Goal: Information Seeking & Learning: Learn about a topic

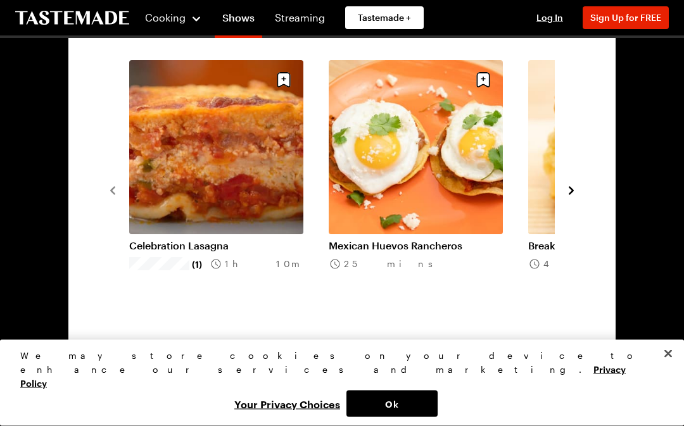
click at [577, 189] on icon "navigate to next item" at bounding box center [571, 191] width 13 height 13
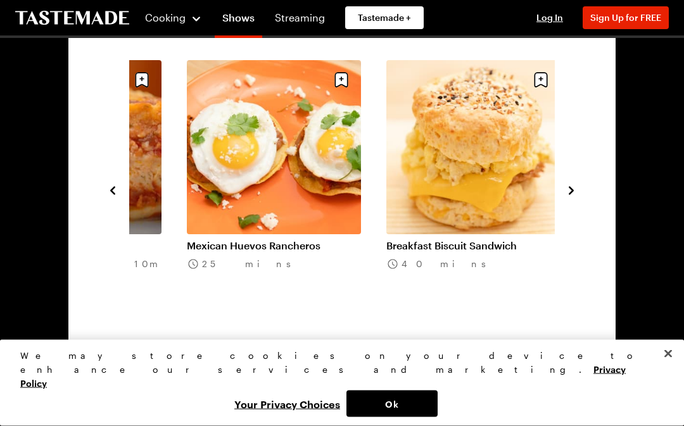
scroll to position [946, 0]
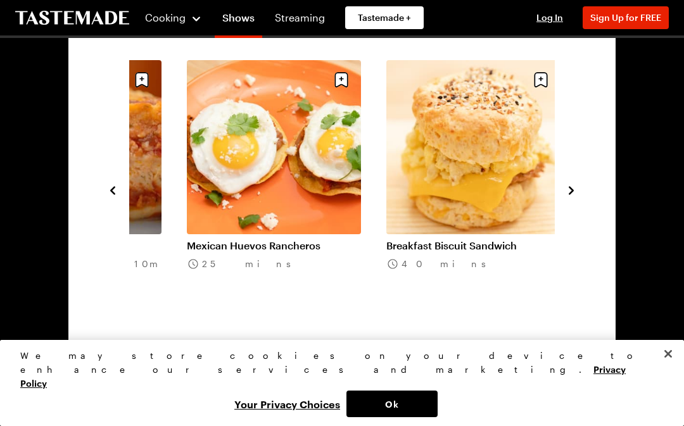
click at [584, 187] on section "Recipes From the Show Season 9 All Episodes Celebration Lasagna (1) 1h 10m Mexi…" at bounding box center [341, 190] width 547 height 442
click at [577, 195] on icon "navigate to next item" at bounding box center [571, 190] width 13 height 13
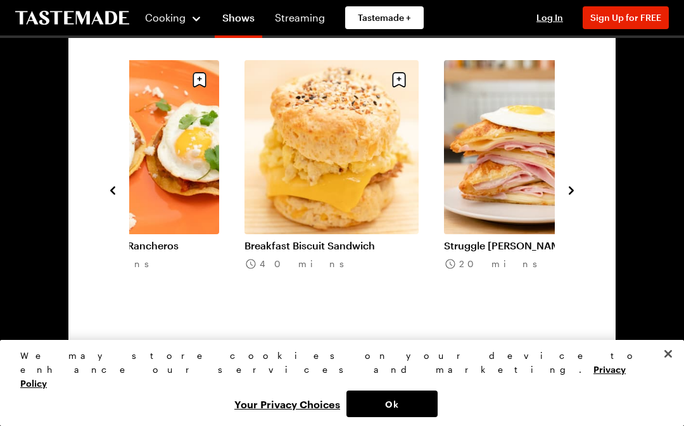
click at [574, 197] on button "navigate to next item" at bounding box center [571, 189] width 13 height 15
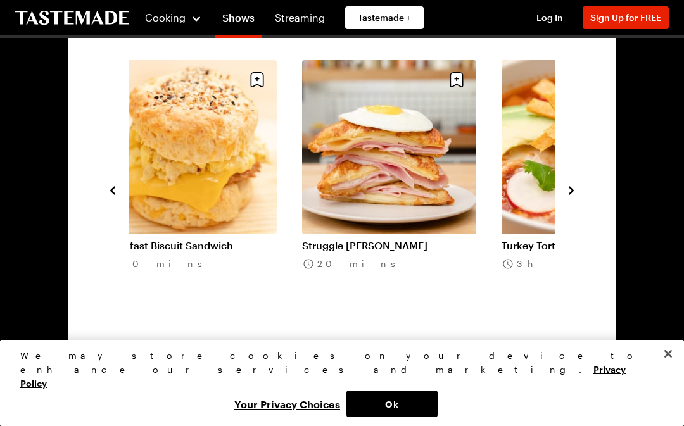
click at [575, 177] on div "Celebration Lasagna (1) 1h 10m Mexican Huevos Rancheros 25 mins Breakfast Biscu…" at bounding box center [341, 189] width 471 height 259
click at [566, 194] on icon "navigate to next item" at bounding box center [571, 190] width 13 height 13
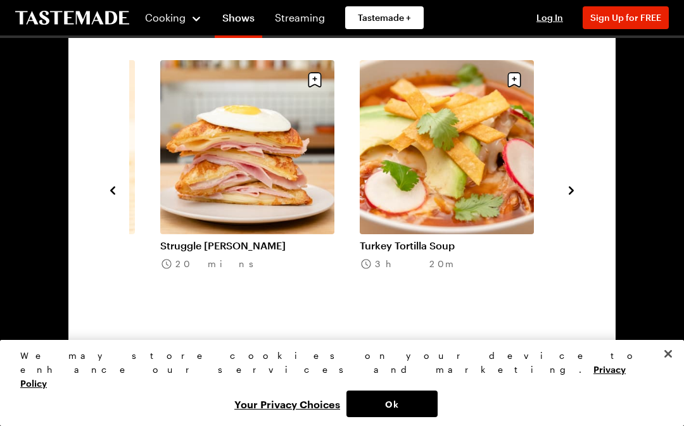
click at [554, 177] on div "Turkey Tortilla Soup 3h 20m" at bounding box center [460, 189] width 200 height 259
click at [571, 196] on icon "navigate to next item" at bounding box center [571, 190] width 13 height 13
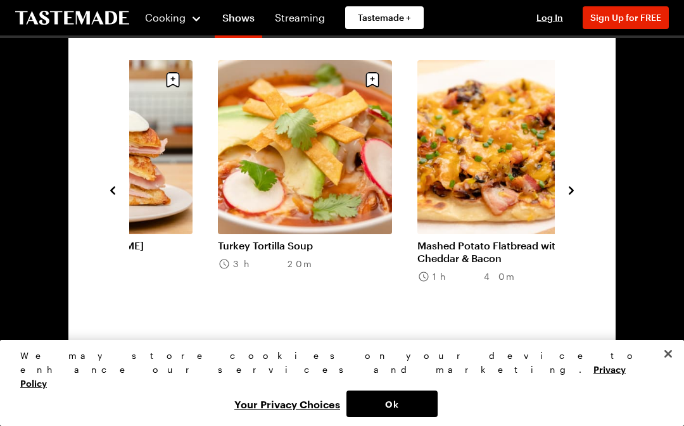
click at [575, 188] on icon "navigate to next item" at bounding box center [571, 190] width 13 height 13
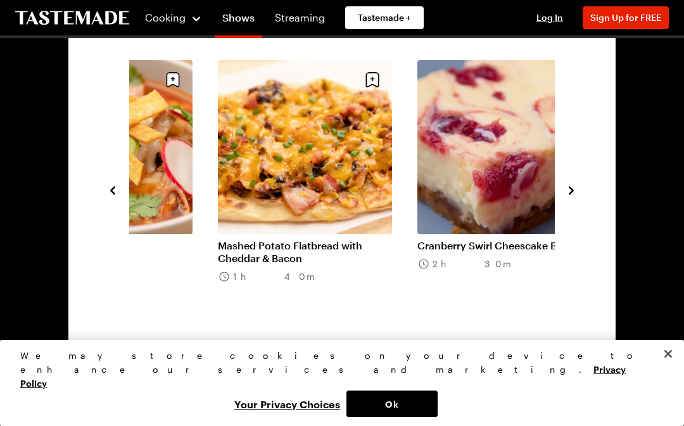
click at [596, 217] on section "Recipes From the Show Season 9 All Episodes Mexican Huevos Rancheros 25 mins Br…" at bounding box center [341, 190] width 547 height 442
click at [577, 182] on button "navigate to next item" at bounding box center [571, 189] width 13 height 15
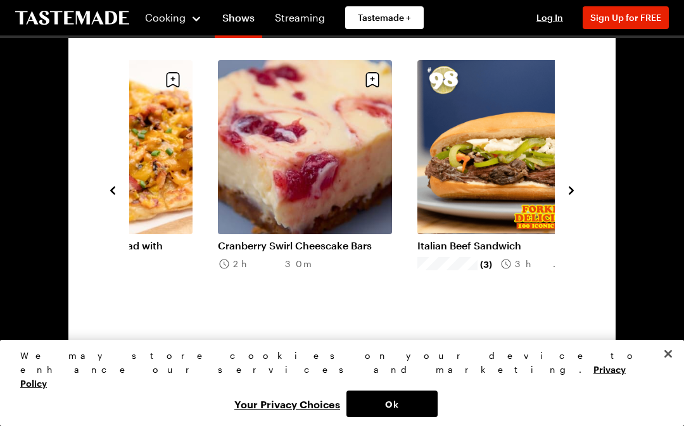
click at [566, 193] on icon "navigate to next item" at bounding box center [571, 190] width 13 height 13
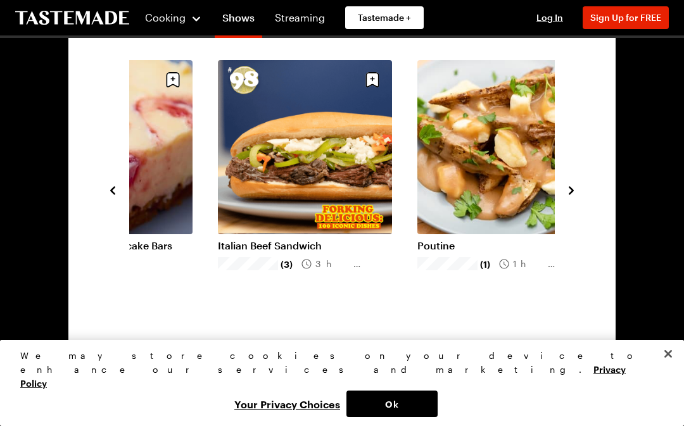
click at [571, 186] on icon "navigate to next item" at bounding box center [571, 190] width 13 height 13
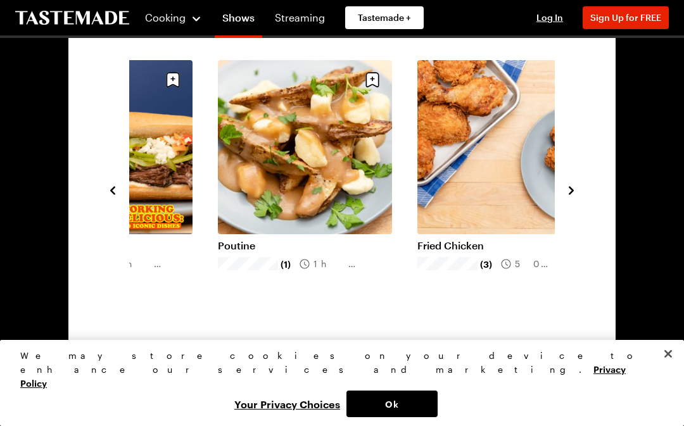
click at [575, 196] on icon "navigate to next item" at bounding box center [571, 190] width 13 height 13
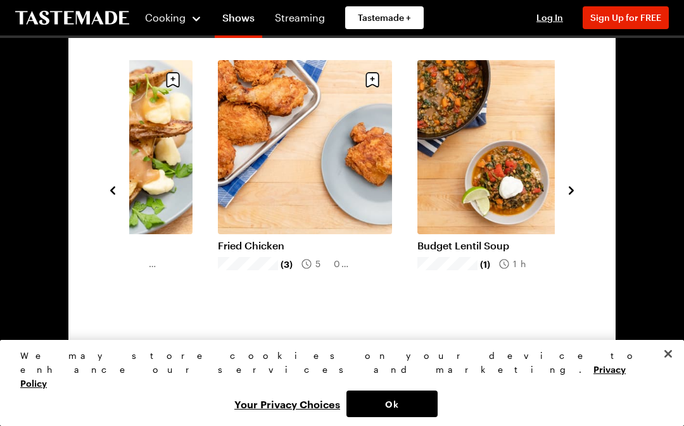
click at [577, 195] on icon "navigate to next item" at bounding box center [571, 190] width 13 height 13
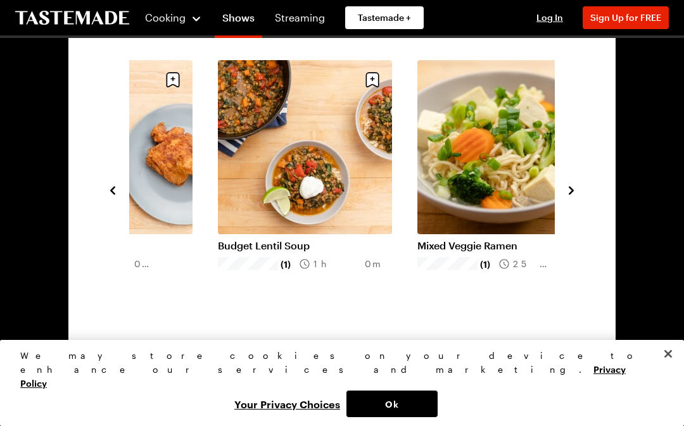
click at [577, 188] on icon "navigate to next item" at bounding box center [571, 190] width 13 height 13
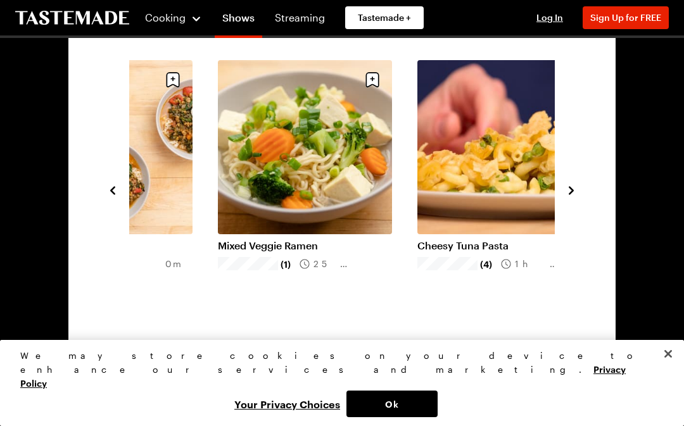
click at [575, 189] on icon "navigate to next item" at bounding box center [571, 190] width 13 height 13
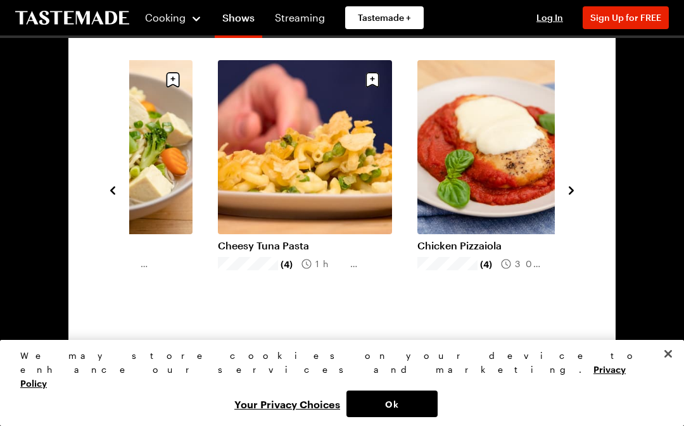
click at [568, 190] on icon "navigate to next item" at bounding box center [571, 190] width 13 height 13
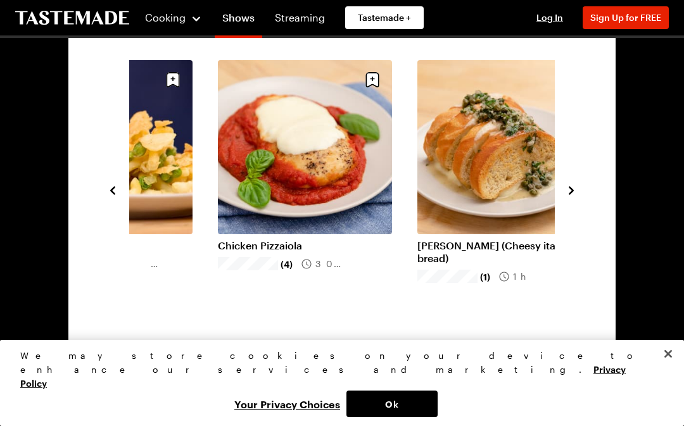
click at [574, 183] on button "navigate to next item" at bounding box center [571, 189] width 13 height 15
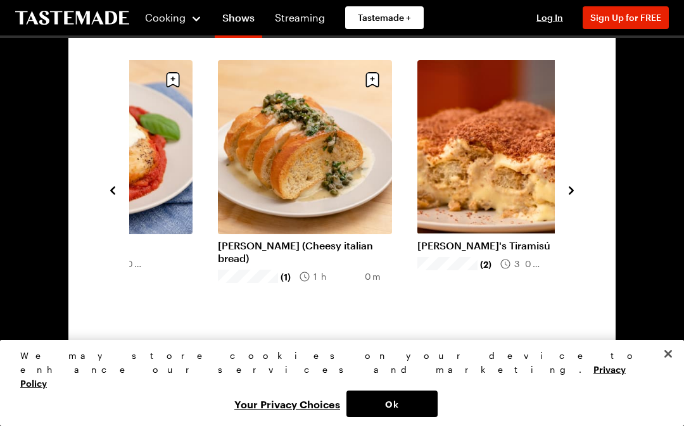
click at [492, 250] on link "[PERSON_NAME]'s Tiramisú" at bounding box center [505, 245] width 174 height 13
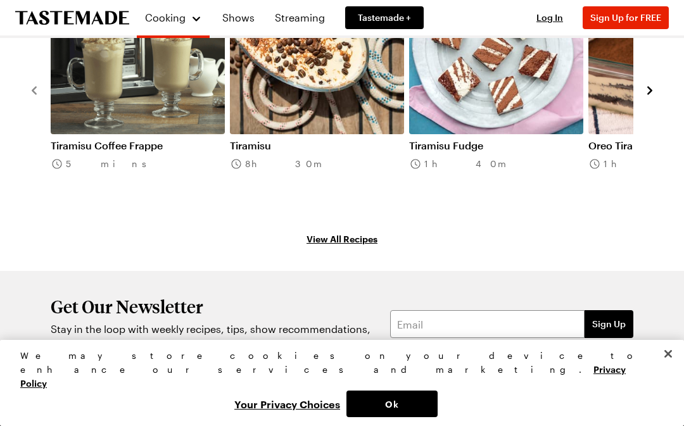
scroll to position [1489, 0]
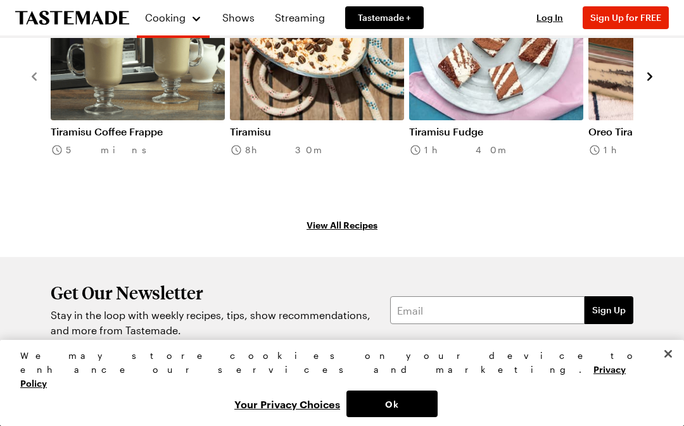
click at [371, 218] on link "View All Recipes" at bounding box center [342, 225] width 628 height 14
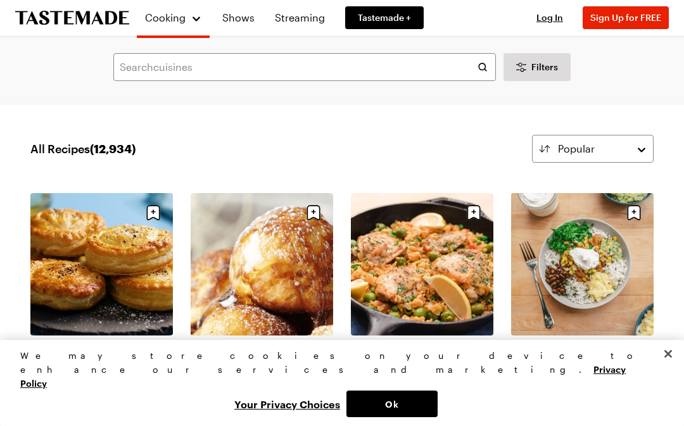
click at [118, 341] on link "Chicken Pot Pie Biscuits" at bounding box center [101, 347] width 143 height 13
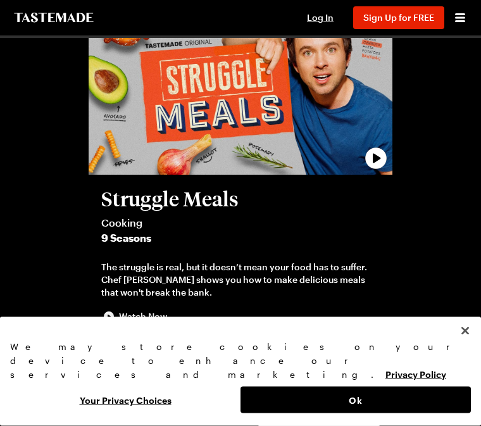
scroll to position [72, 0]
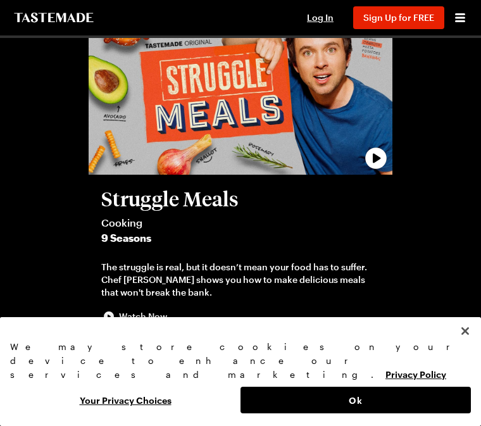
click at [476, 345] on button "Close" at bounding box center [466, 331] width 28 height 28
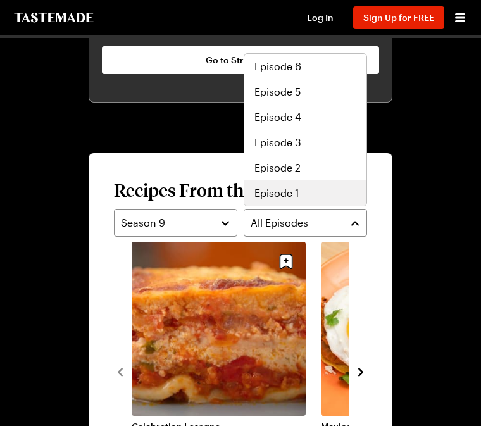
scroll to position [177, 0]
click at [301, 192] on div "Episode 1" at bounding box center [306, 193] width 102 height 15
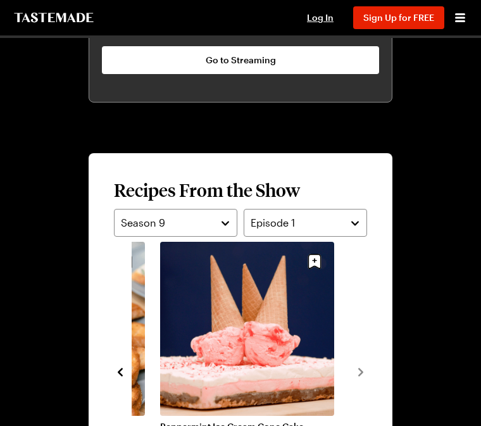
click at [374, 367] on section "Recipes From the Show Season 9 Episode 1 Pesto Twist Tree (1) 1h 15m Summer Her…" at bounding box center [241, 356] width 304 height 406
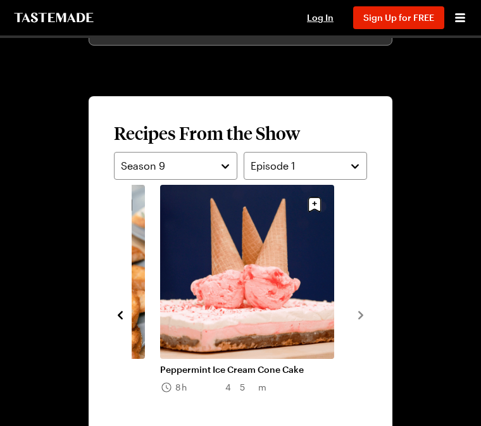
scroll to position [1012, 0]
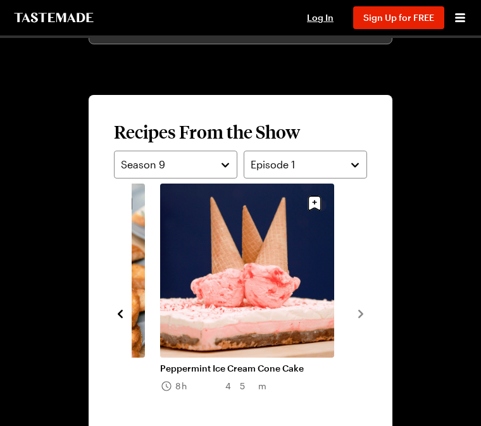
click at [369, 309] on section "Recipes From the Show Season 9 Episode 1 Pesto Twist Tree (1) 1h 15m Summer Her…" at bounding box center [241, 298] width 304 height 406
click at [358, 321] on div "Pesto Twist Tree (1) 1h 15m Summer Herb Cheese Ball with Christmas Caponata (1)…" at bounding box center [240, 313] width 253 height 259
click at [347, 306] on div "Peppermint Ice Cream Cone Cake 8h 45m" at bounding box center [254, 313] width 189 height 259
click at [348, 310] on div "Peppermint Ice Cream Cone Cake 8h 45m" at bounding box center [254, 313] width 189 height 259
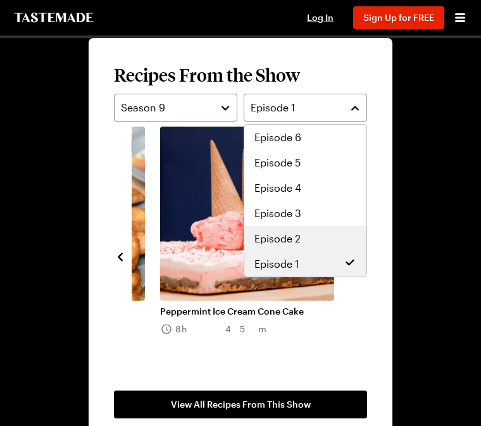
scroll to position [177, 0]
click at [301, 238] on div "Episode 2" at bounding box center [306, 238] width 102 height 15
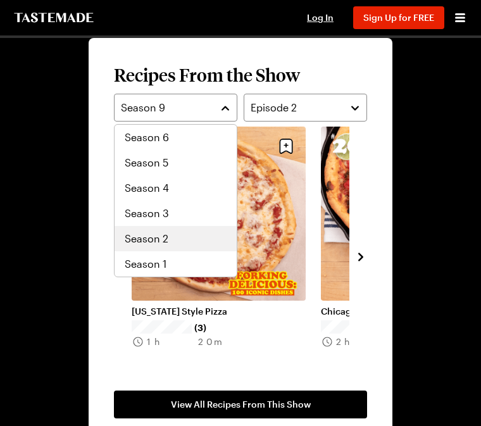
scroll to position [76, 0]
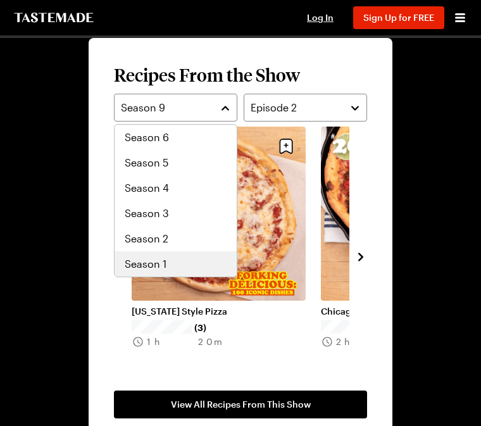
click at [191, 262] on div "Season 1" at bounding box center [176, 264] width 102 height 15
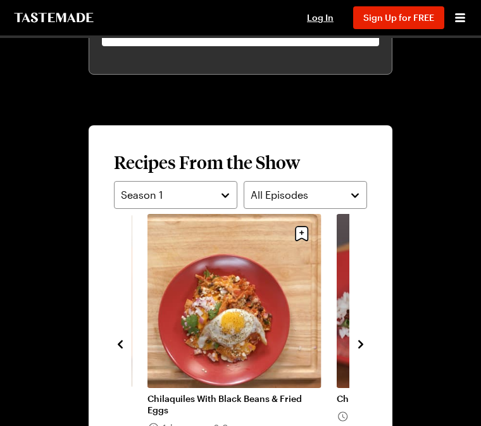
scroll to position [975, 0]
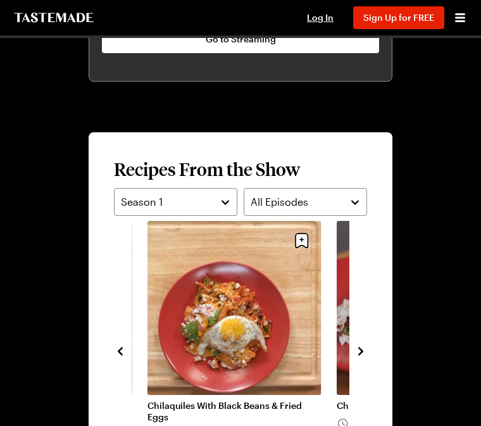
click at [363, 344] on button "navigate to next item" at bounding box center [361, 350] width 13 height 15
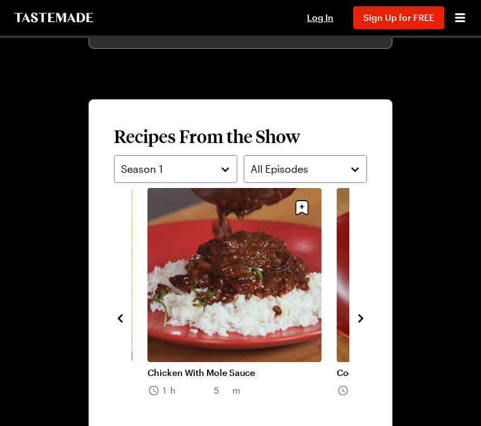
scroll to position [1008, 0]
click at [364, 319] on icon "navigate to next item" at bounding box center [361, 318] width 13 height 13
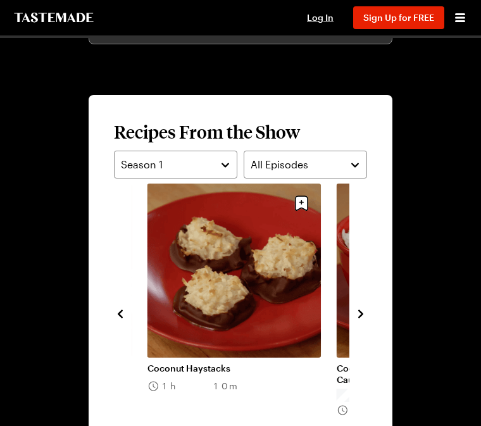
scroll to position [1010, 0]
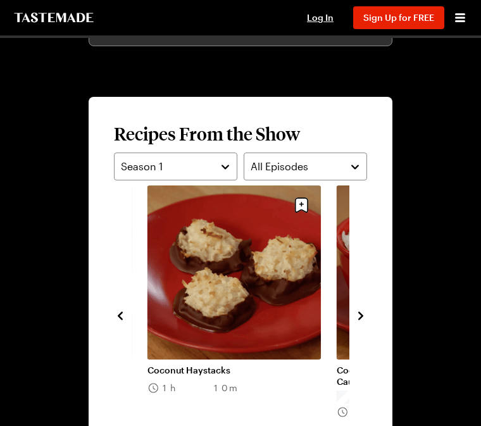
click at [362, 319] on icon "navigate to next item" at bounding box center [361, 316] width 13 height 13
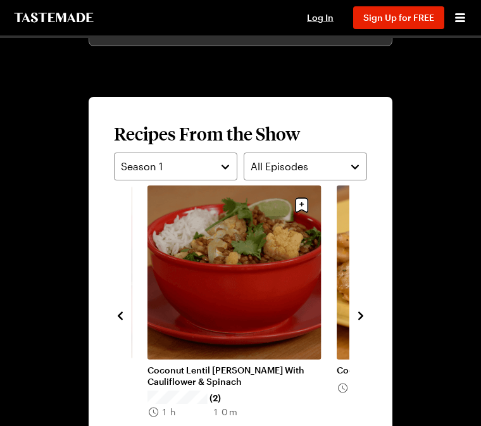
click at [364, 317] on icon "navigate to next item" at bounding box center [361, 316] width 13 height 13
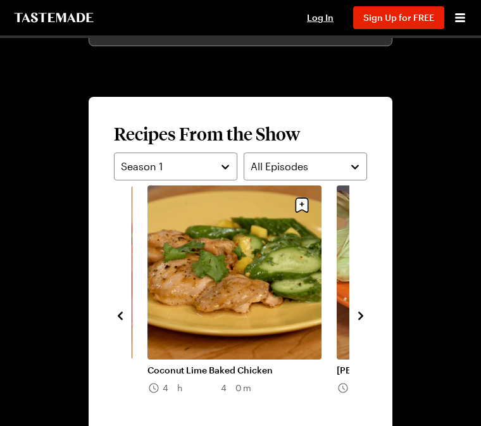
click at [349, 365] on link "Carne Asada with Mexican Corn" at bounding box center [424, 370] width 174 height 11
